Goal: Task Accomplishment & Management: Complete application form

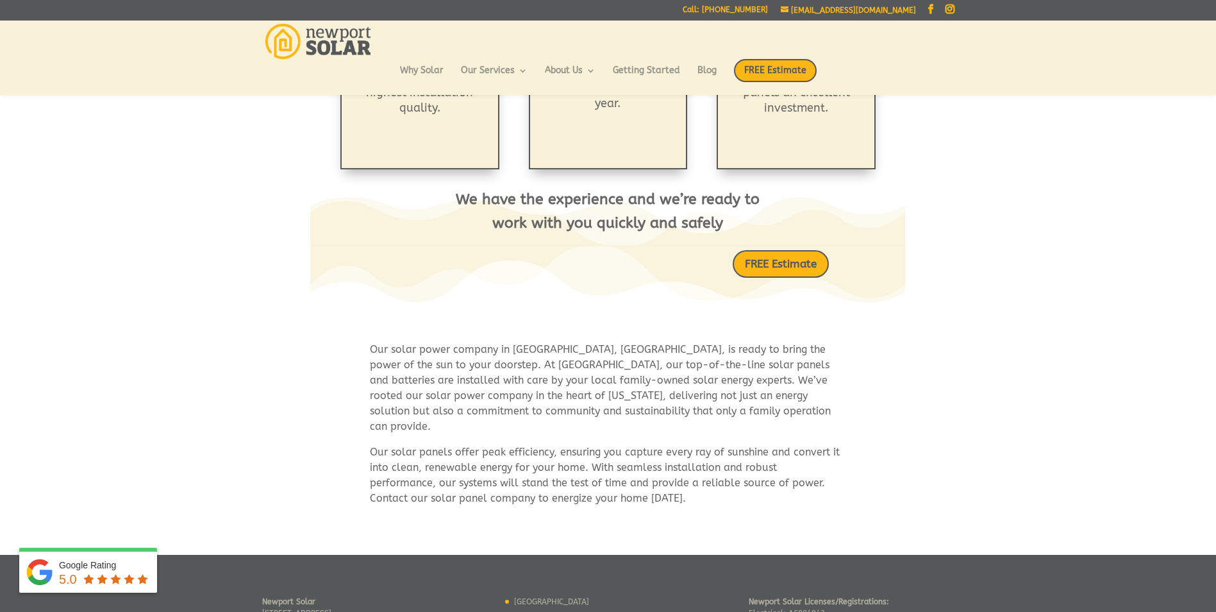
scroll to position [516, 0]
click at [773, 255] on link "FREE Estimate" at bounding box center [781, 264] width 108 height 31
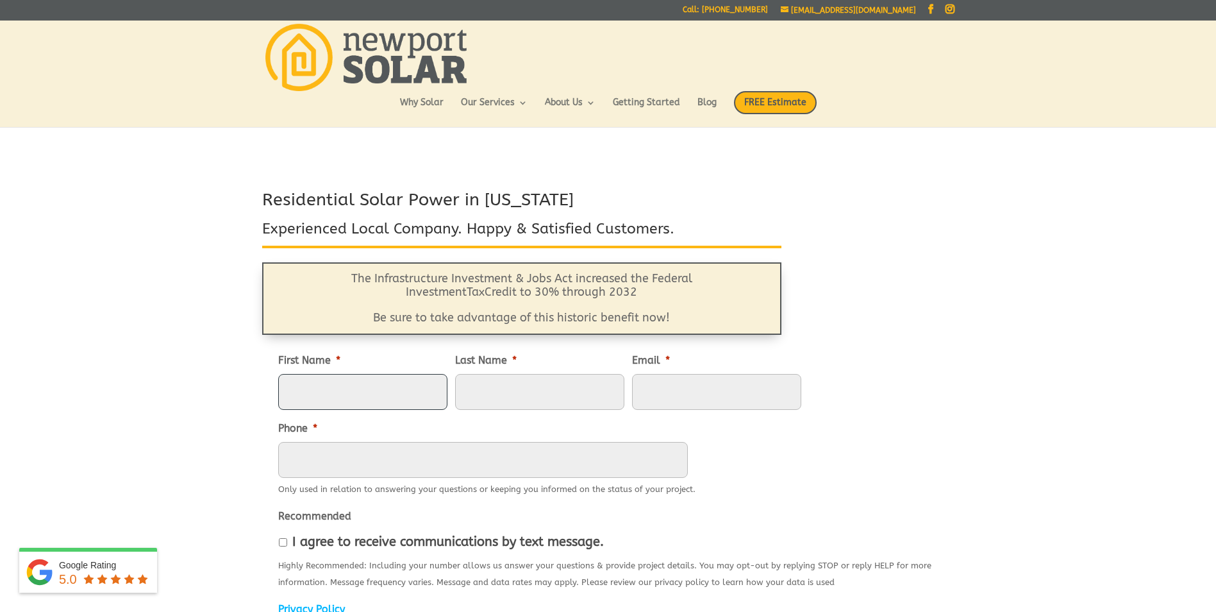
click at [383, 389] on input "First Name *" at bounding box center [362, 392] width 169 height 36
click at [383, 387] on input "First Name *" at bounding box center [362, 392] width 169 height 36
type input "[PERSON_NAME]"
type input "[EMAIL_ADDRESS][DOMAIN_NAME]"
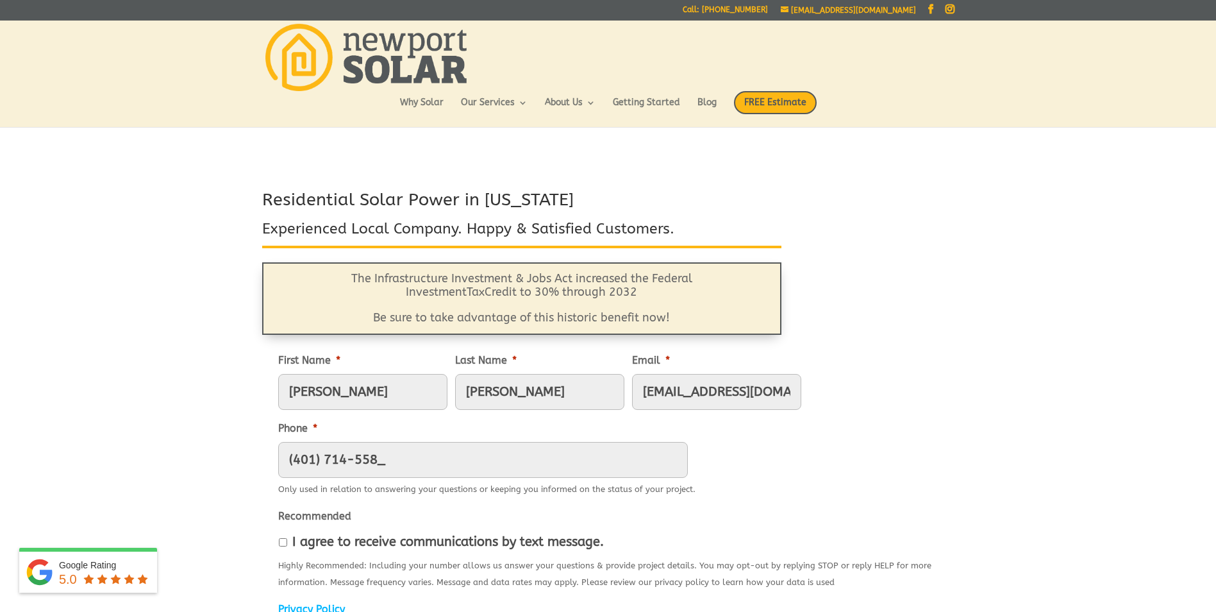
type input "[PHONE_NUMBER]"
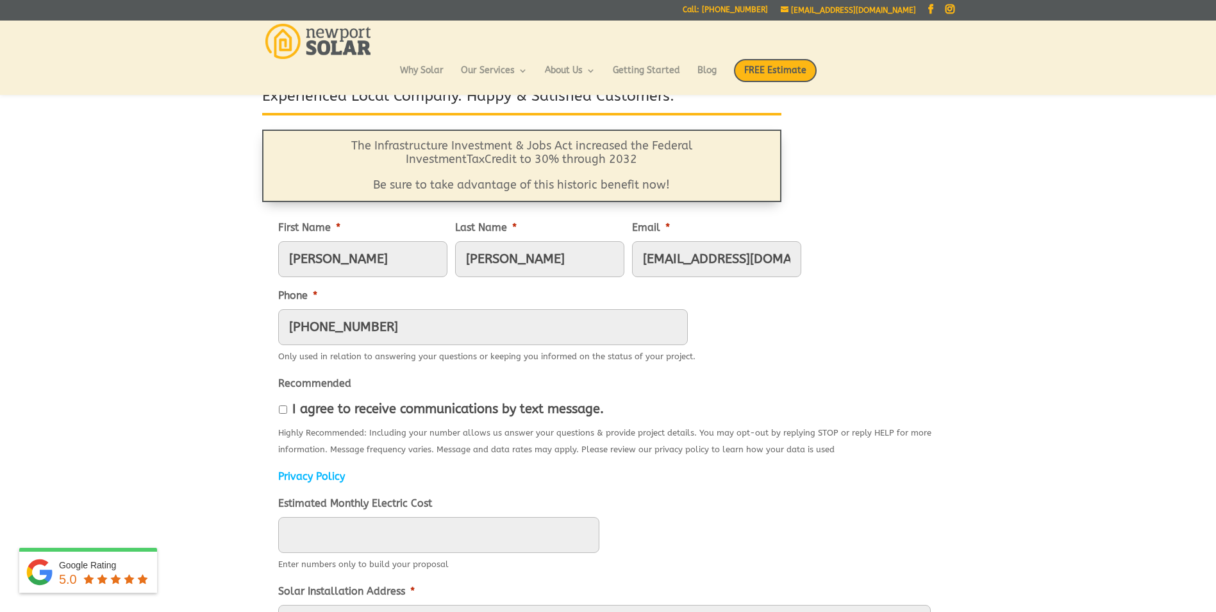
scroll to position [103, 0]
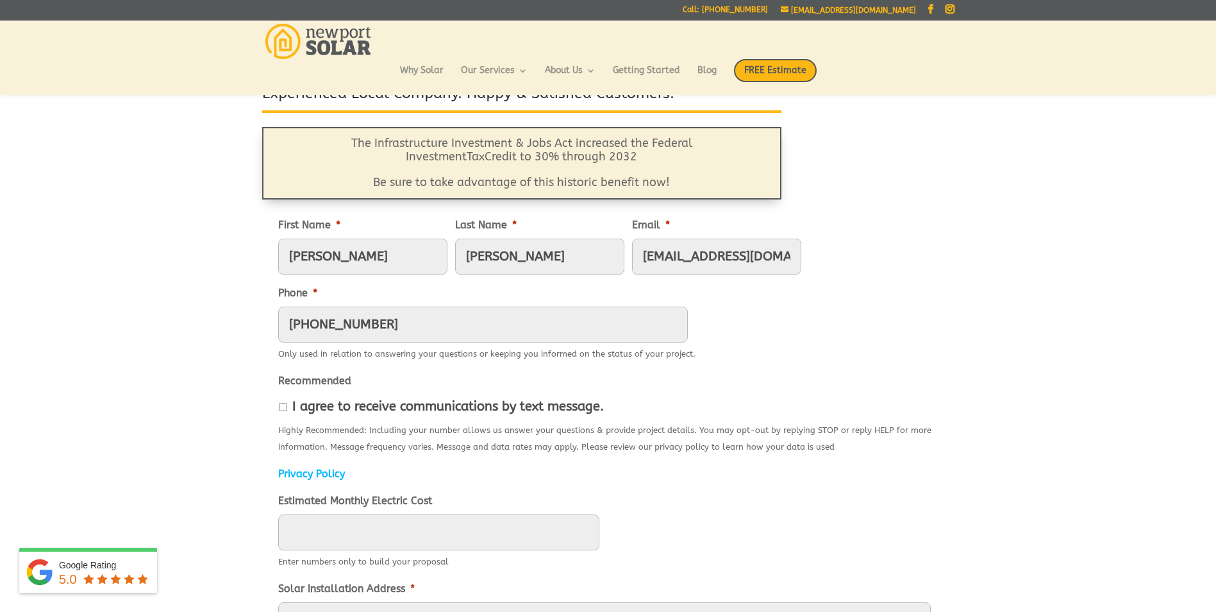
click at [283, 405] on input "I agree to receive communications by text message." at bounding box center [283, 407] width 8 height 8
checkbox input "true"
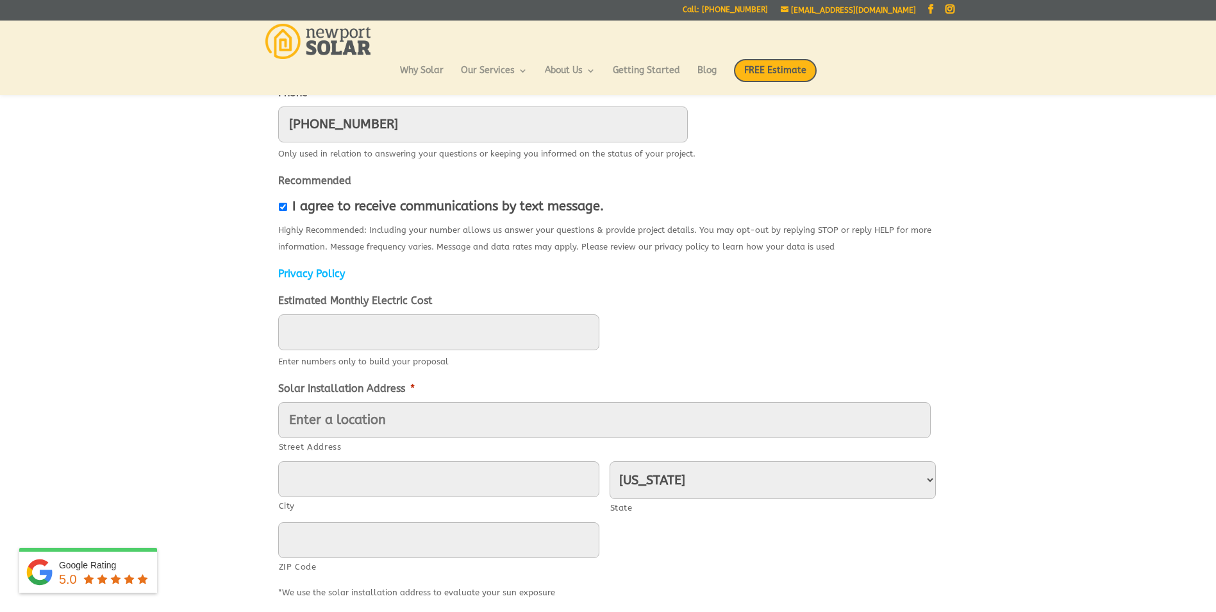
scroll to position [308, 0]
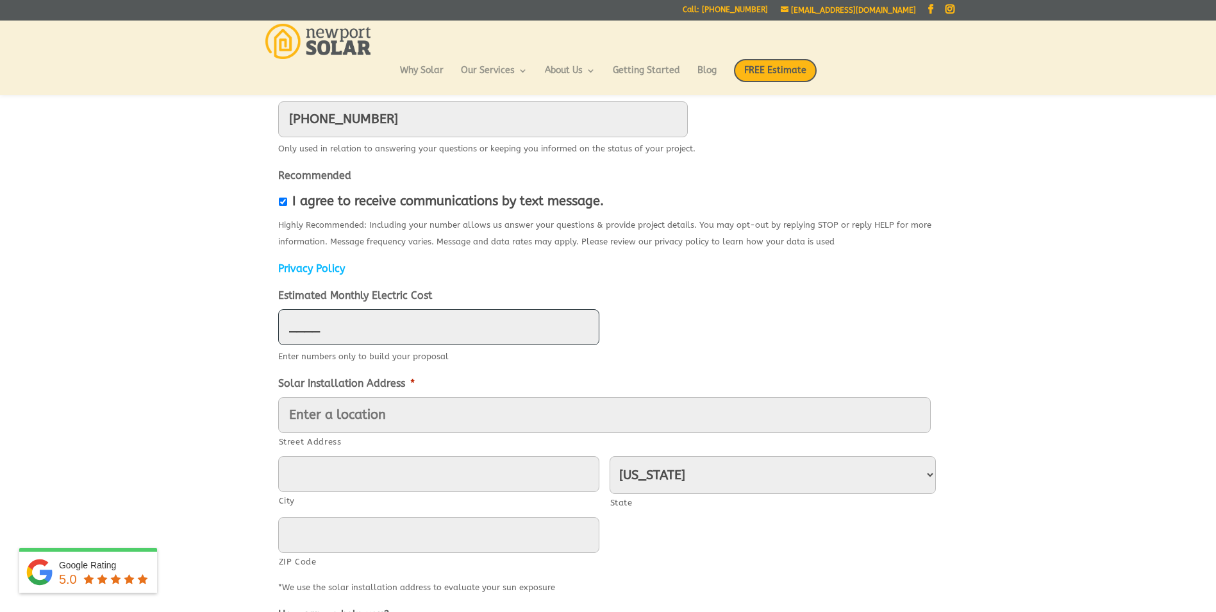
click at [332, 328] on input "____" at bounding box center [438, 327] width 321 height 36
type input "300"
click at [348, 404] on input "Street Address" at bounding box center [604, 415] width 653 height 36
click at [314, 480] on input "City" at bounding box center [438, 474] width 321 height 36
paste input "180 W Shore Dr, Exeter, RI 02822"
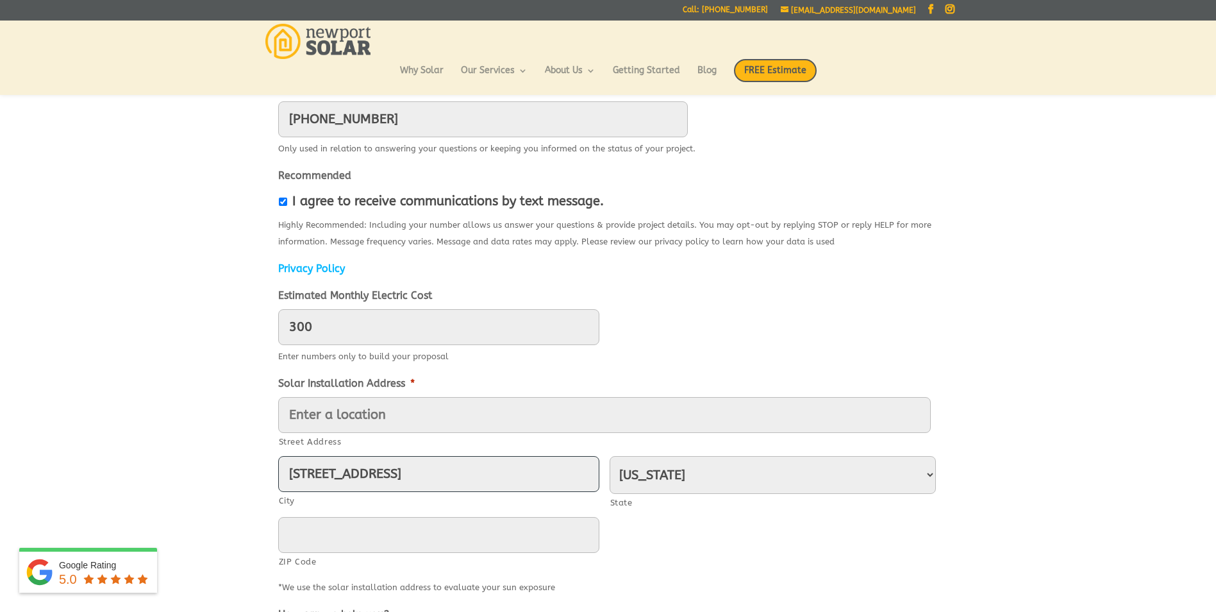
type input "180 W Shore Dr, Exeter, RI"
click at [407, 523] on input "ZIP Code" at bounding box center [438, 535] width 321 height 36
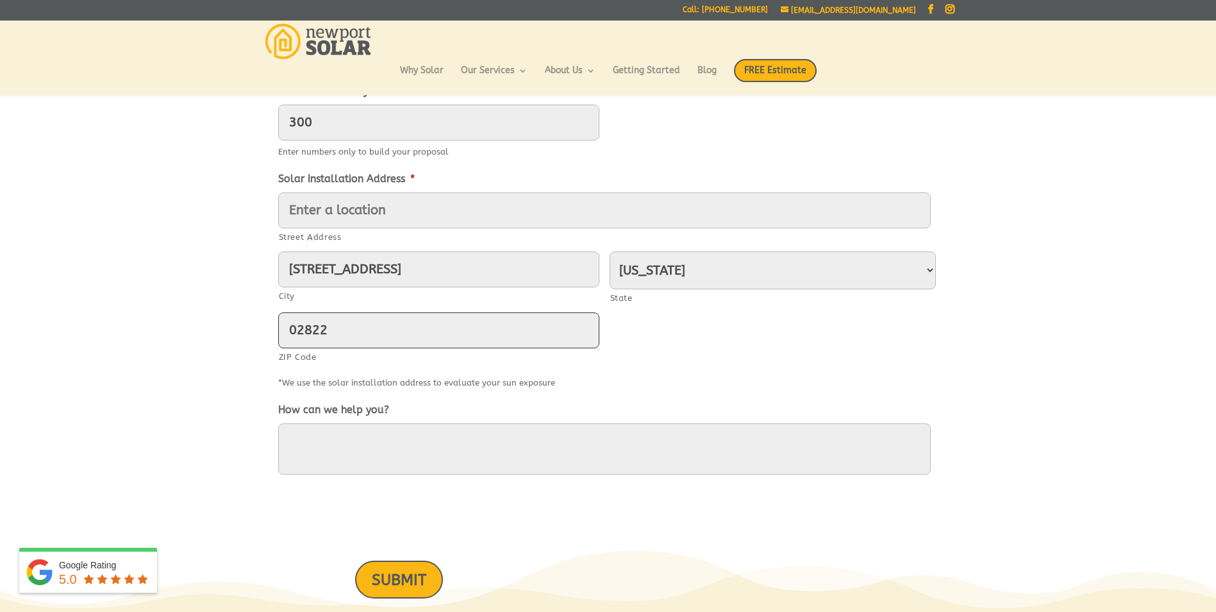
scroll to position [513, 0]
type input "02822"
click at [352, 436] on textarea "How can we help you?" at bounding box center [604, 448] width 653 height 51
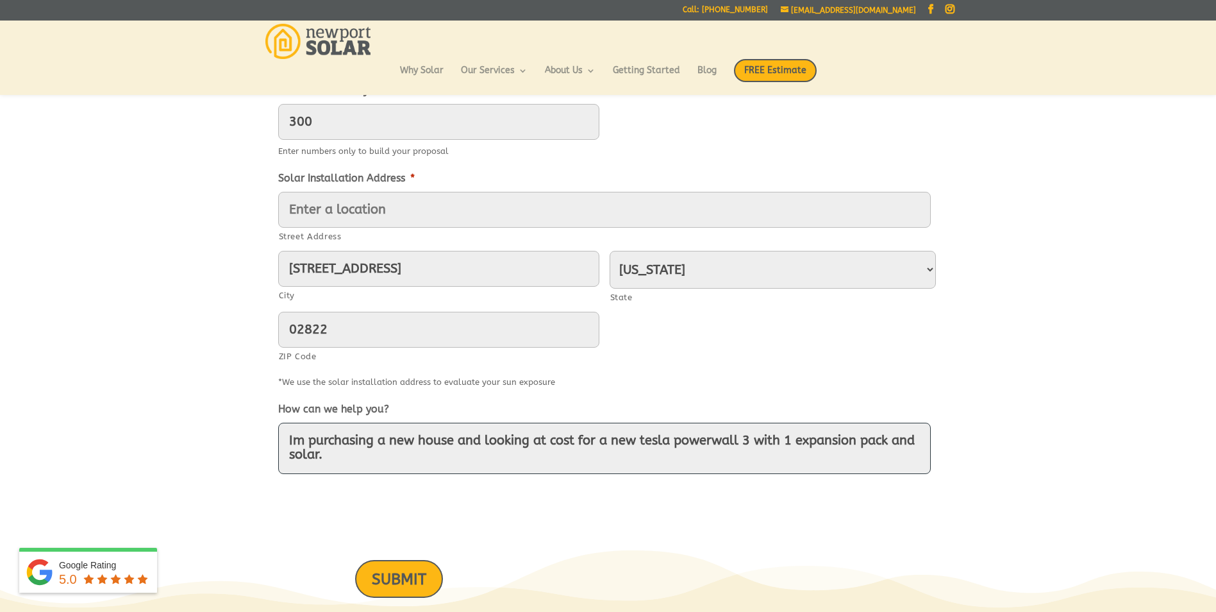
type textarea "Im purchasing a new house and looking at cost for a new tesla powerwall 3 with …"
click at [404, 578] on input "SUBMIT" at bounding box center [399, 579] width 88 height 38
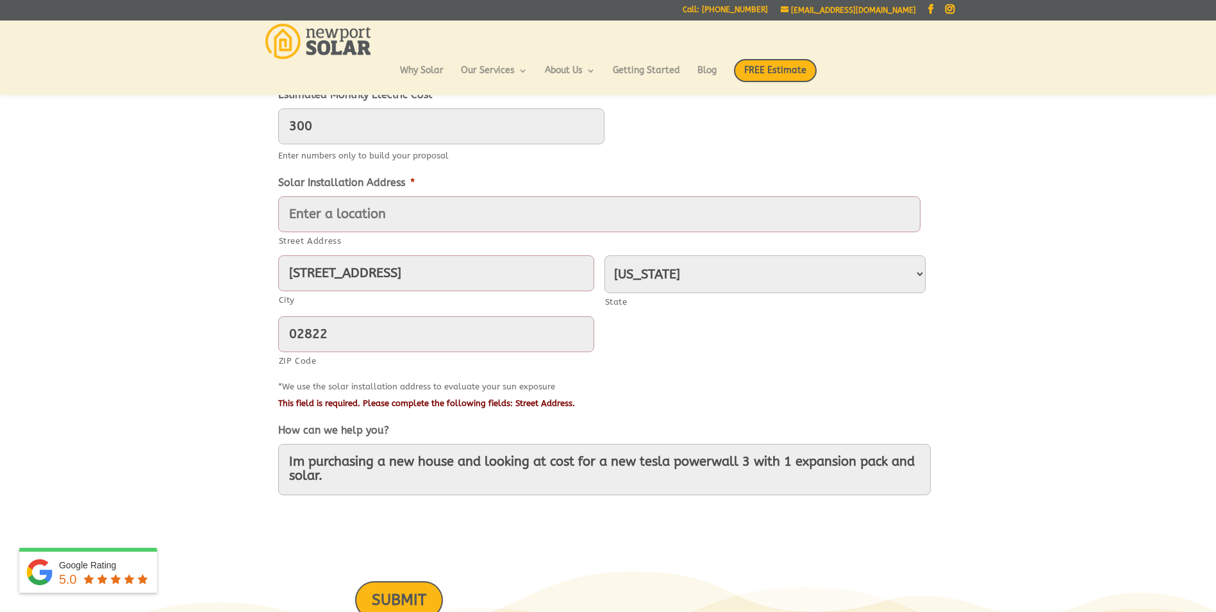
scroll to position [564, 0]
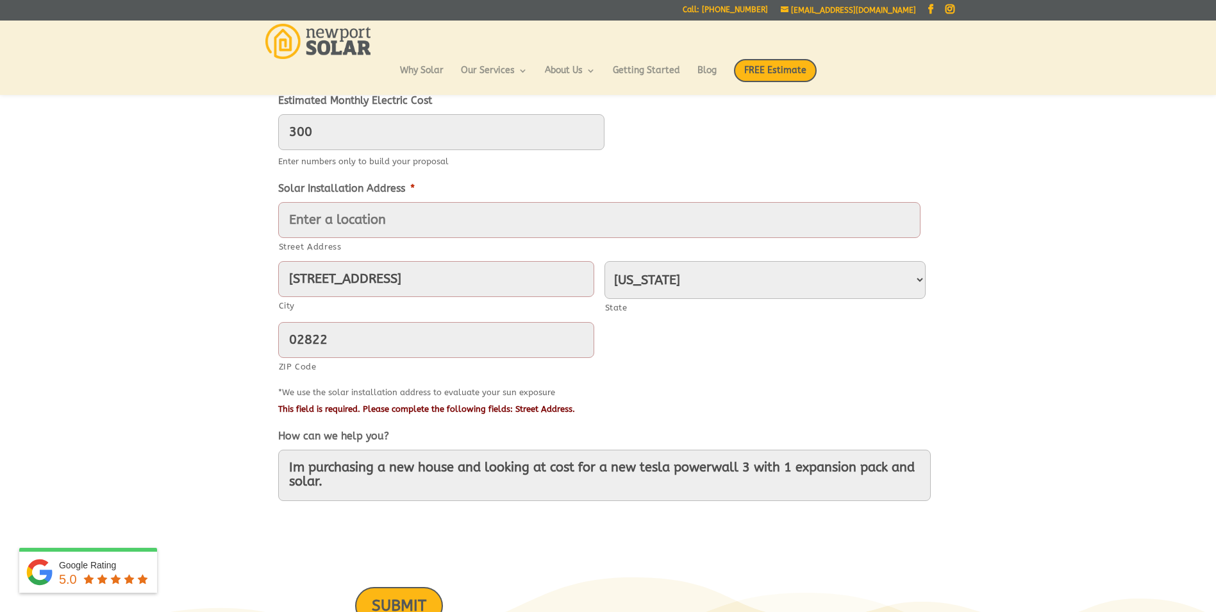
click at [337, 219] on input "Street Address" at bounding box center [599, 220] width 642 height 36
drag, startPoint x: 389, startPoint y: 279, endPoint x: 253, endPoint y: 274, distance: 136.0
click at [253, 274] on div "Residential Solar Power in Rhode Island Experienced Local Company. Happy & Sati…" at bounding box center [608, 116] width 1216 height 1050
type input "Exeter, RI"
click at [327, 217] on input "Street Address" at bounding box center [599, 220] width 642 height 36
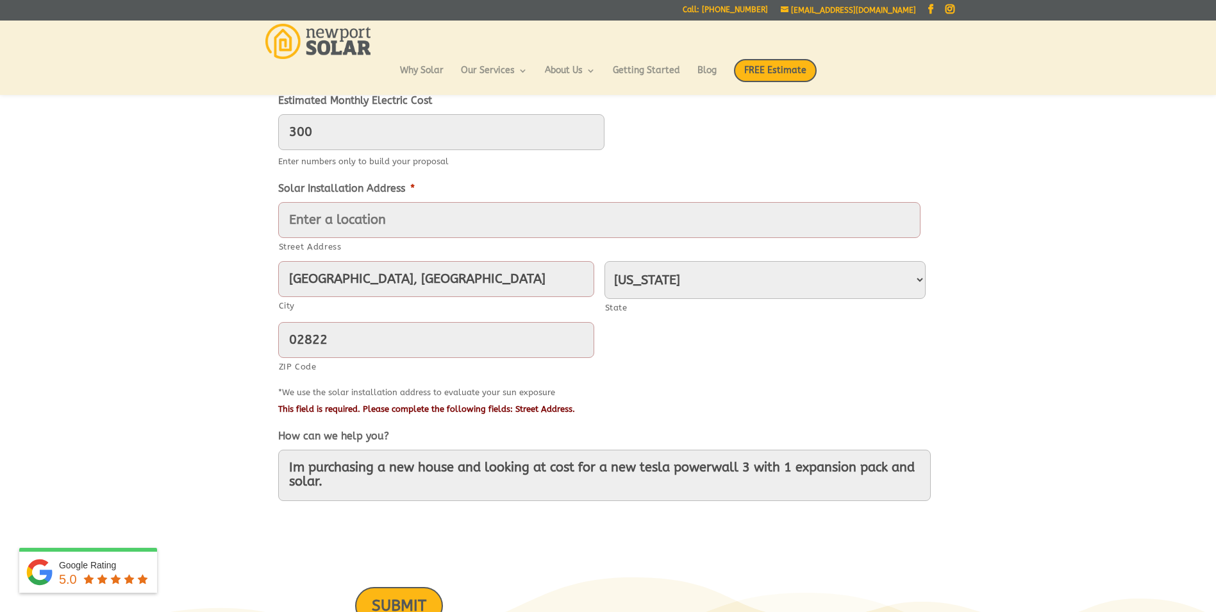
click at [327, 217] on input "Street Address" at bounding box center [599, 220] width 642 height 36
type input "180 West Shore Drive"
type input "Exeter"
click at [405, 597] on input "SUBMIT" at bounding box center [399, 606] width 88 height 38
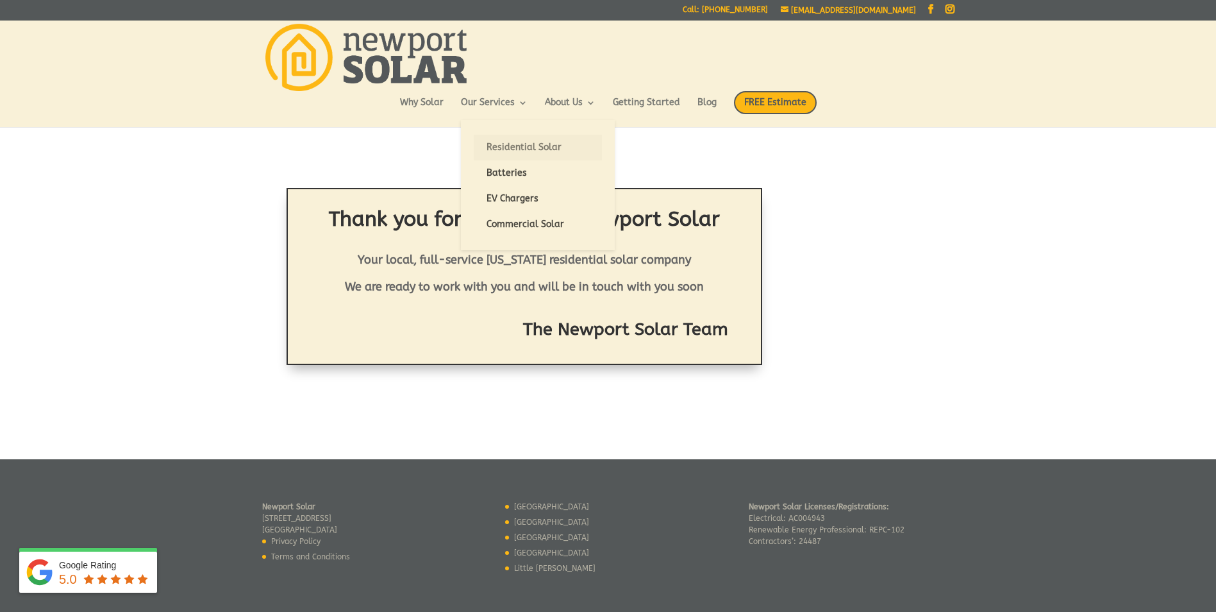
click at [526, 140] on link "Residential Solar" at bounding box center [538, 148] width 128 height 26
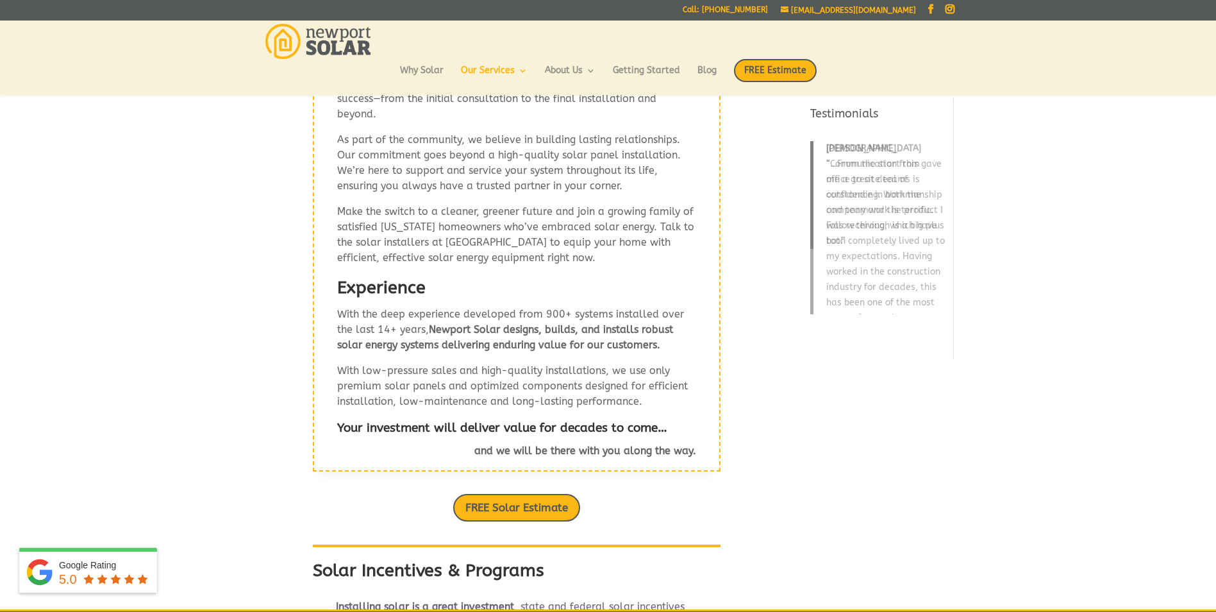
scroll to position [159, 0]
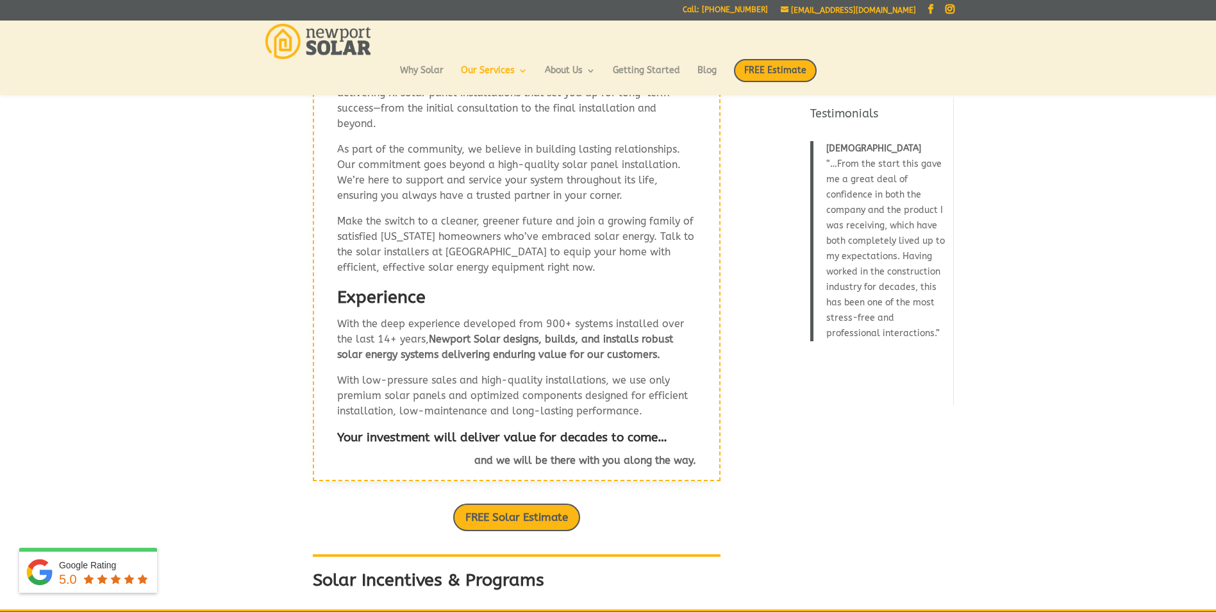
click at [346, 50] on img at bounding box center [318, 41] width 106 height 35
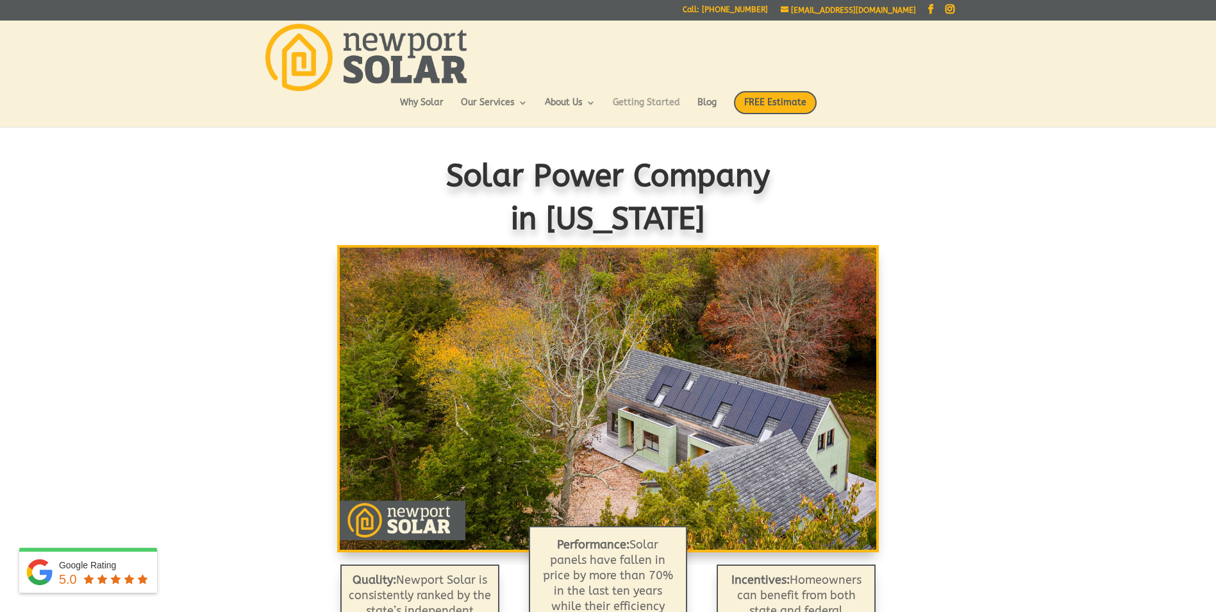
click at [653, 99] on link "Getting Started" at bounding box center [646, 109] width 67 height 22
click at [704, 100] on link "Blog" at bounding box center [707, 109] width 19 height 22
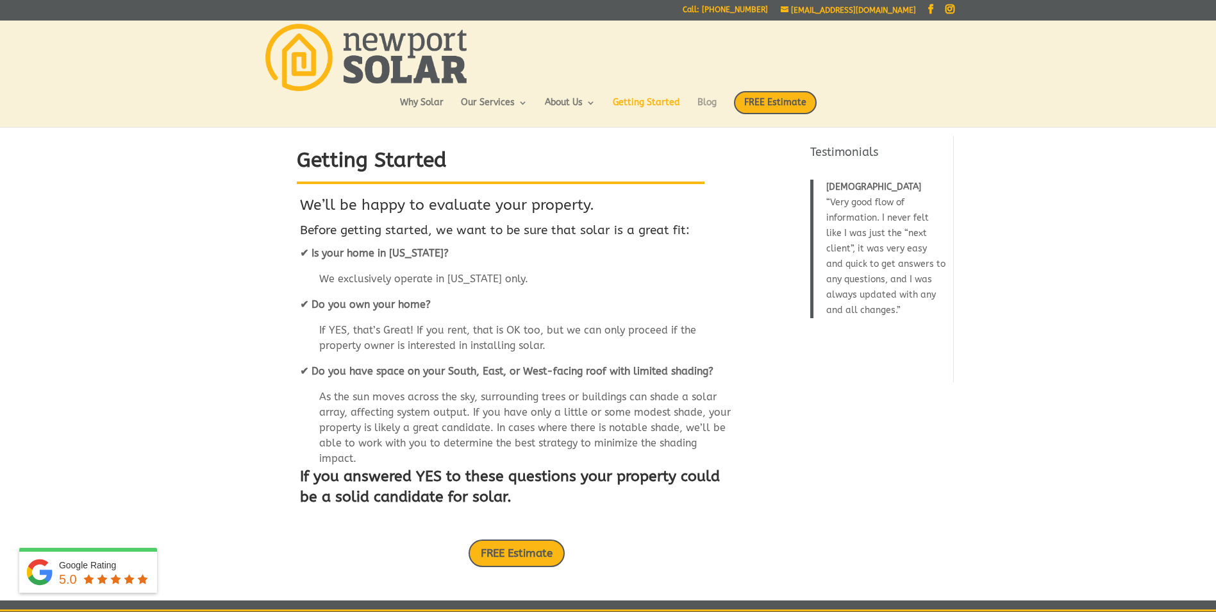
click at [712, 103] on link "Blog" at bounding box center [707, 109] width 19 height 22
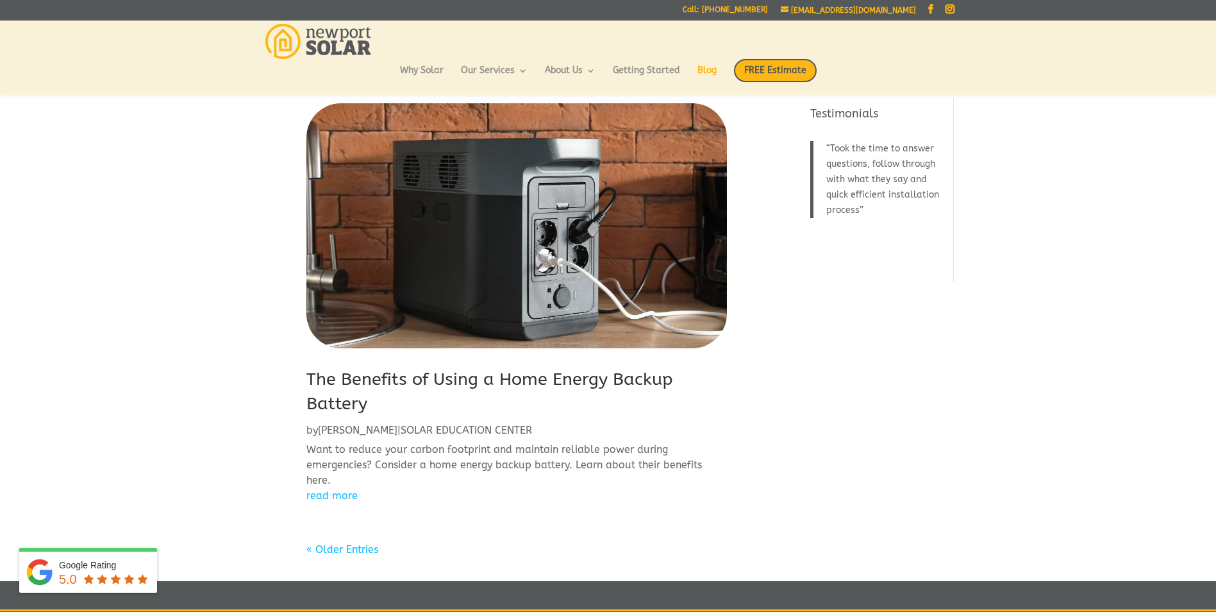
scroll to position [1431, 0]
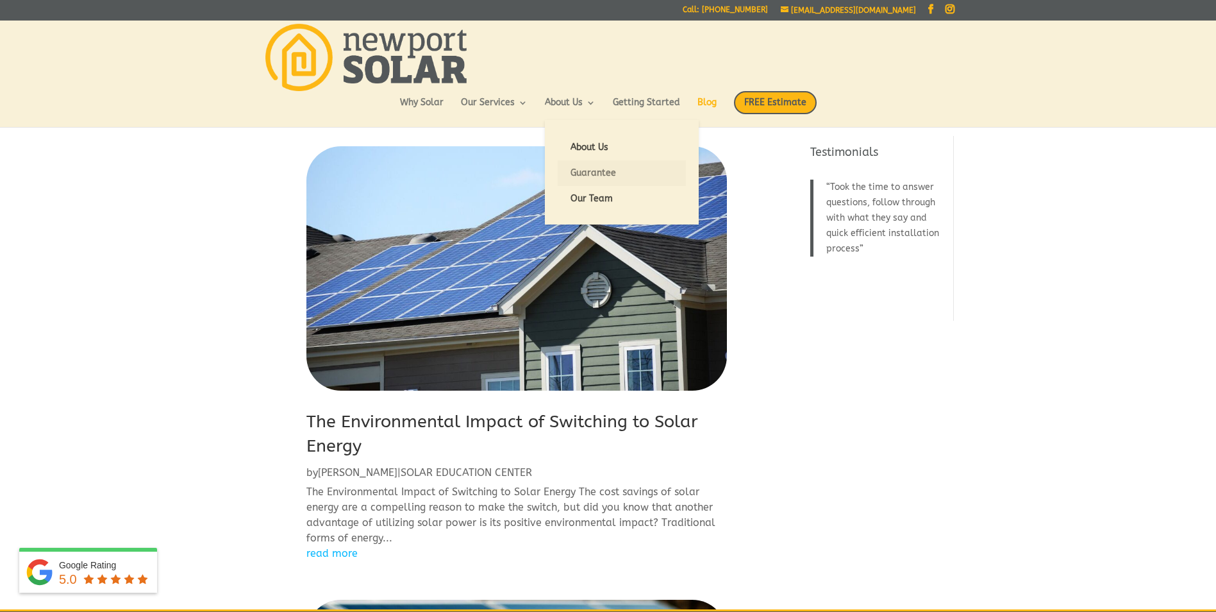
click at [603, 168] on link "Guarantee" at bounding box center [622, 173] width 128 height 26
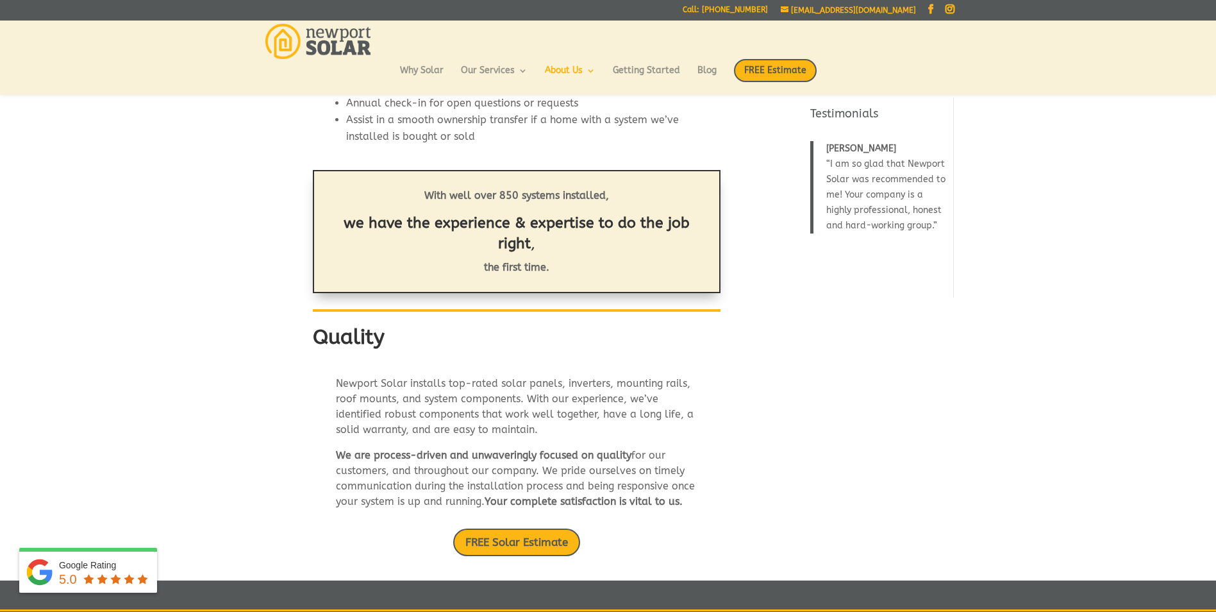
scroll to position [410, 0]
